Goal: Book appointment/travel/reservation

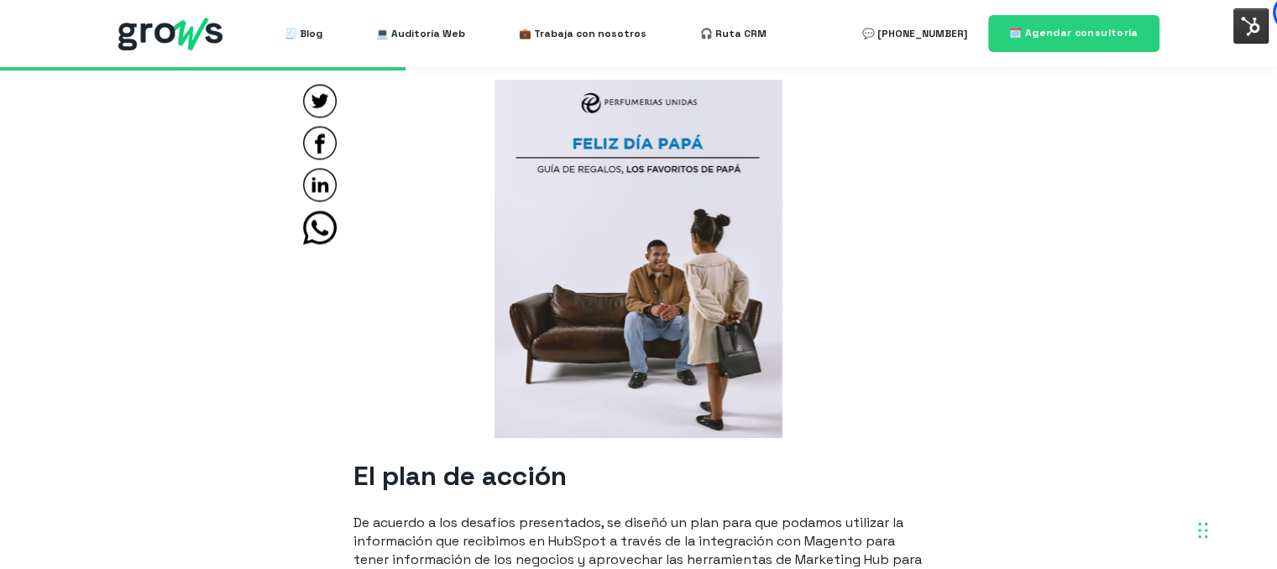
scroll to position [2491, 0]
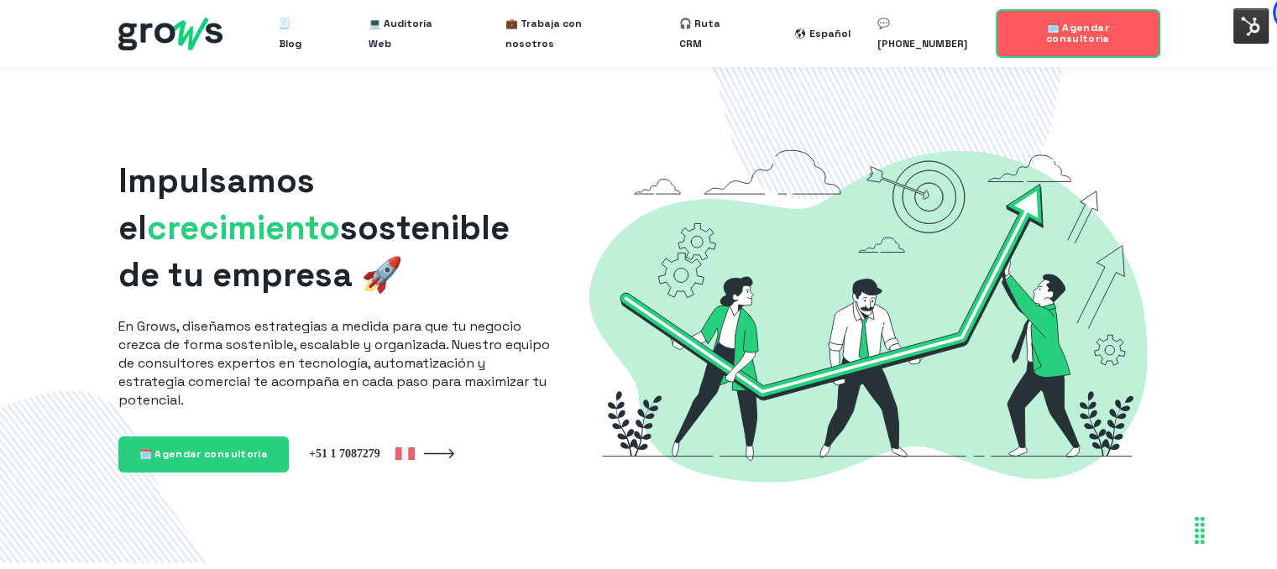
click at [1055, 32] on span "🗓️ Agendar consultoría" at bounding box center [1078, 33] width 64 height 24
